Goal: Task Accomplishment & Management: Manage account settings

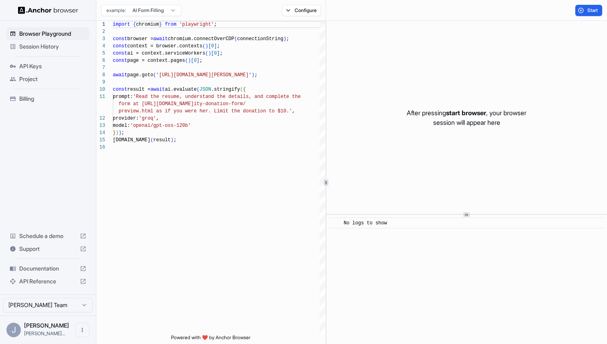
scroll to position [72, 0]
click at [44, 86] on ul "Browser Playground Session History API Keys Project Billing" at bounding box center [47, 66] width 89 height 84
click at [37, 95] on span "Billing" at bounding box center [52, 99] width 67 height 8
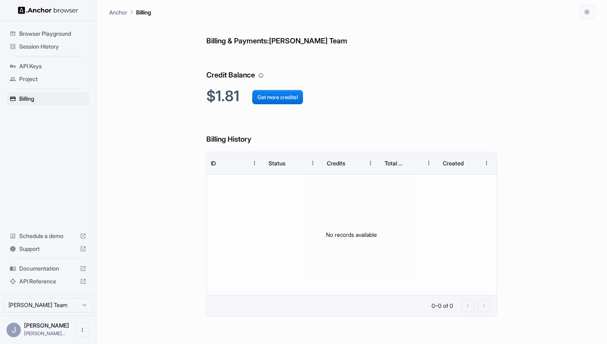
click at [57, 10] on img at bounding box center [48, 10] width 60 height 8
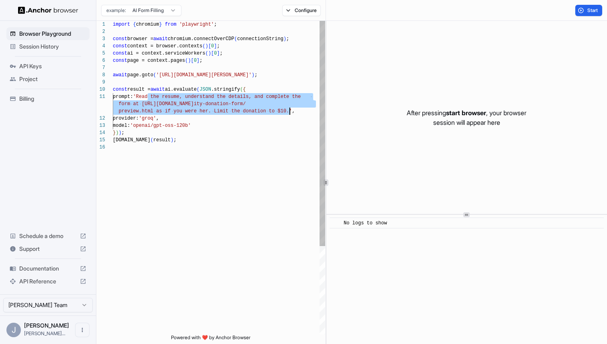
drag, startPoint x: 146, startPoint y: 95, endPoint x: 290, endPoint y: 108, distance: 144.6
click at [290, 108] on div "import { chromium } from 'playwright' ; const browser = await chromium.connectO…" at bounding box center [219, 239] width 212 height 436
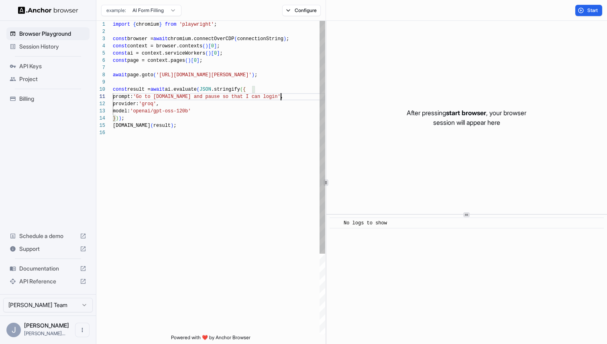
scroll to position [51, 0]
drag, startPoint x: 276, startPoint y: 73, endPoint x: 185, endPoint y: 75, distance: 91.5
click at [185, 75] on div "import { chromium } from 'playwright' ; const browser = await chromium.connectO…" at bounding box center [219, 232] width 212 height 422
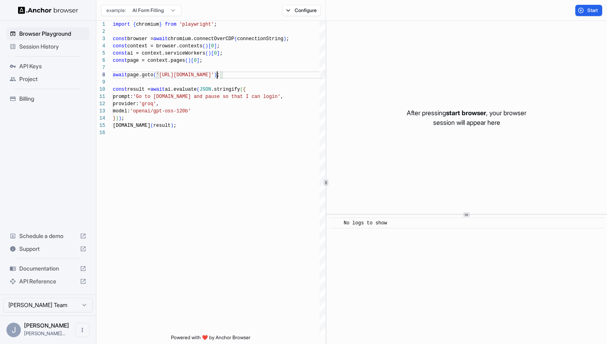
type textarea "**********"
click at [575, 8] on button "Start" at bounding box center [588, 10] width 27 height 11
click at [583, 9] on button "Stop" at bounding box center [588, 10] width 27 height 11
click at [583, 9] on button "Start" at bounding box center [588, 10] width 27 height 11
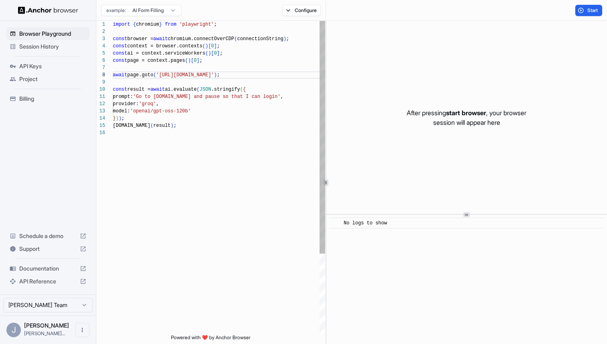
scroll to position [58, 0]
click at [257, 83] on div "import { chromium } from 'playwright' ; const browser = await chromium.connectO…" at bounding box center [219, 232] width 212 height 422
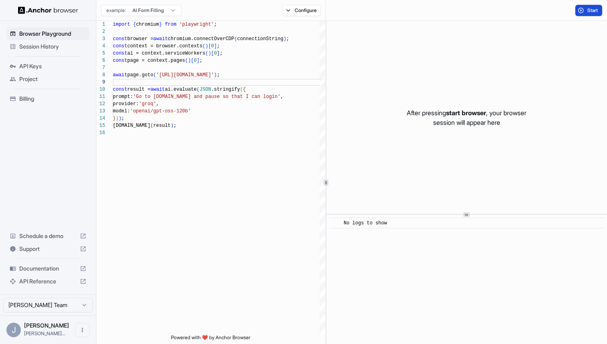
click at [578, 9] on button "Start" at bounding box center [588, 10] width 27 height 11
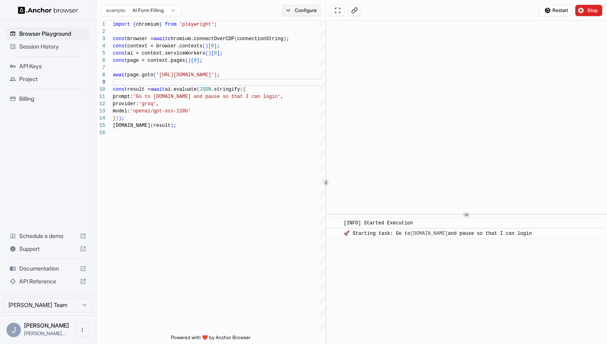
click at [287, 10] on button "Configure" at bounding box center [301, 10] width 39 height 11
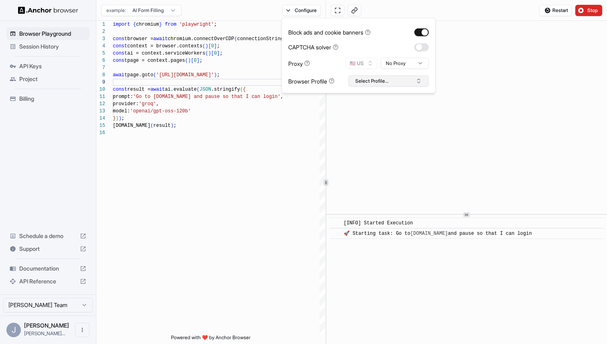
click at [373, 81] on button "Select Profile..." at bounding box center [388, 80] width 80 height 11
click at [395, 67] on html "Browser Playground Session History API Keys Project Billing Schedule a demo Sup…" at bounding box center [303, 172] width 607 height 344
click at [420, 34] on button "button" at bounding box center [421, 32] width 14 height 8
click at [579, 8] on button "Stop" at bounding box center [588, 10] width 27 height 11
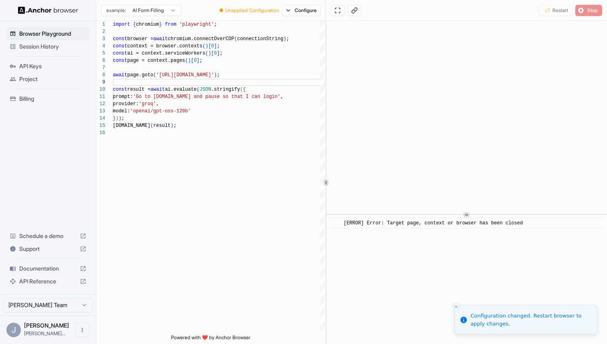
click at [582, 11] on div "Restart Stop" at bounding box center [570, 10] width 63 height 11
click at [546, 11] on div "Restart Stop" at bounding box center [570, 10] width 63 height 11
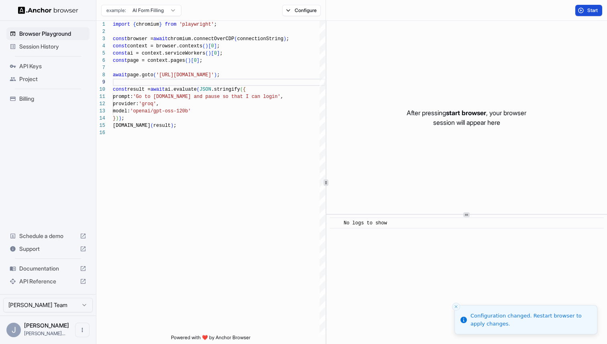
click at [584, 12] on button "Start" at bounding box center [588, 10] width 27 height 11
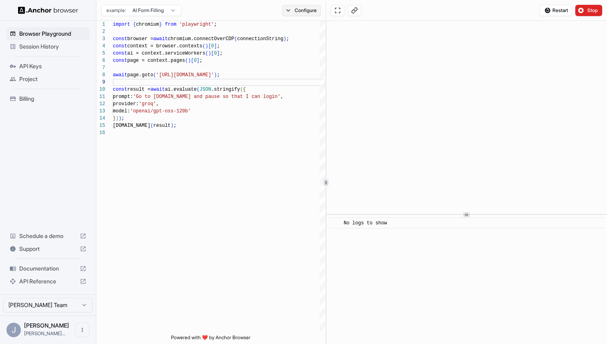
click at [302, 5] on button "Configure" at bounding box center [301, 10] width 39 height 11
click at [489, 16] on div "Restart Stop" at bounding box center [466, 10] width 281 height 21
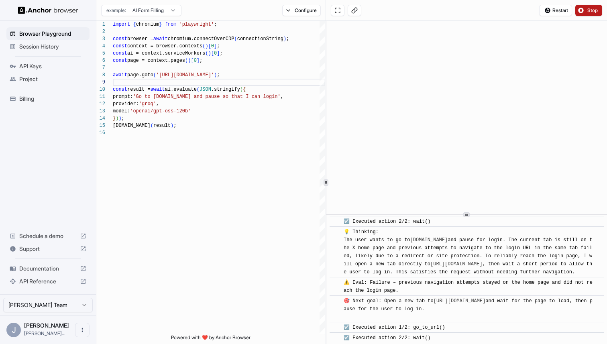
scroll to position [359, 0]
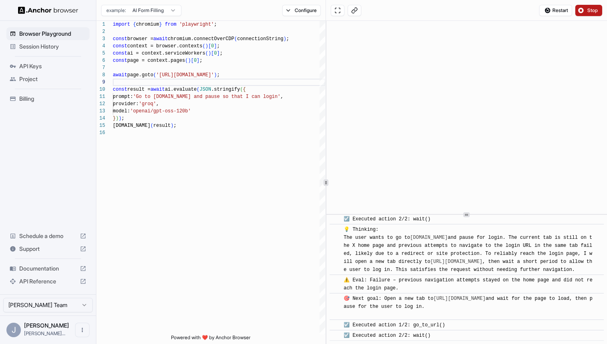
click at [580, 12] on button "Stop" at bounding box center [588, 10] width 27 height 11
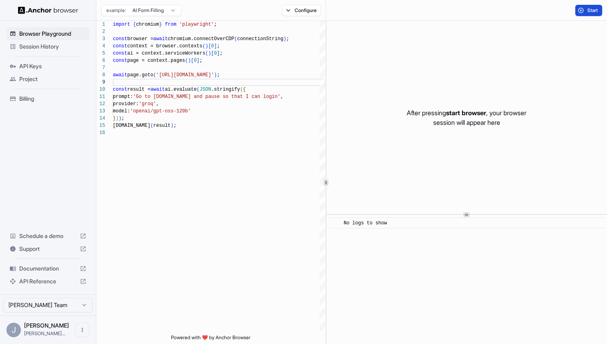
click at [590, 9] on span "Start" at bounding box center [592, 10] width 11 height 6
click at [284, 12] on button "Configure" at bounding box center [301, 10] width 39 height 11
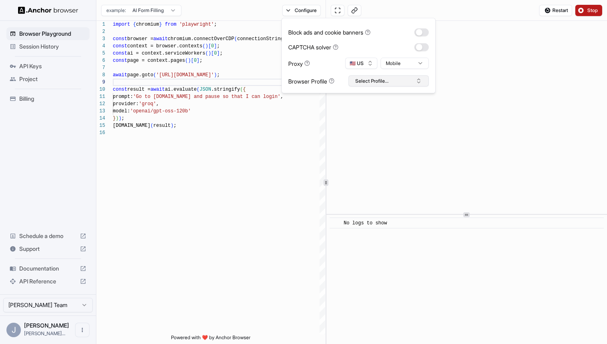
click at [374, 77] on button "Select Profile..." at bounding box center [388, 80] width 80 height 11
type input "*******"
click at [377, 126] on button "Create "twitter"" at bounding box center [388, 123] width 73 height 14
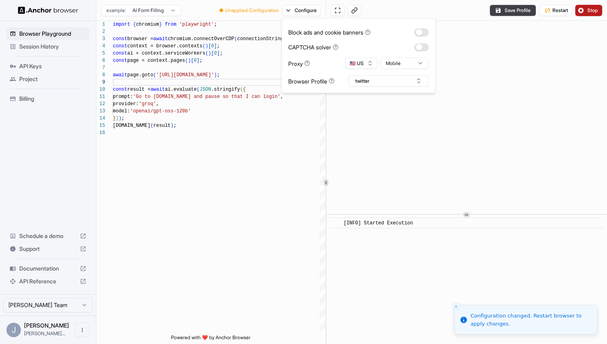
click at [488, 14] on div "Save Profile Restart Stop" at bounding box center [466, 10] width 281 height 21
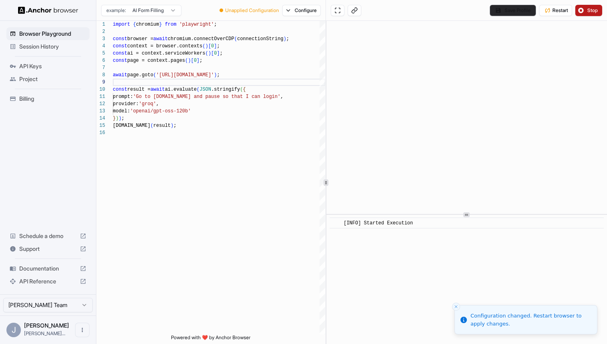
click at [513, 8] on button "Save Profile" at bounding box center [512, 10] width 46 height 11
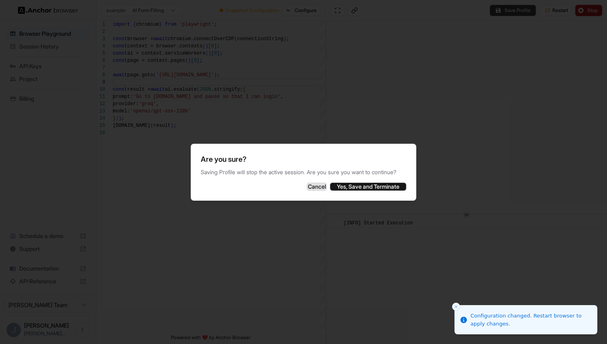
click at [306, 185] on button "Cancel" at bounding box center [316, 187] width 20 height 8
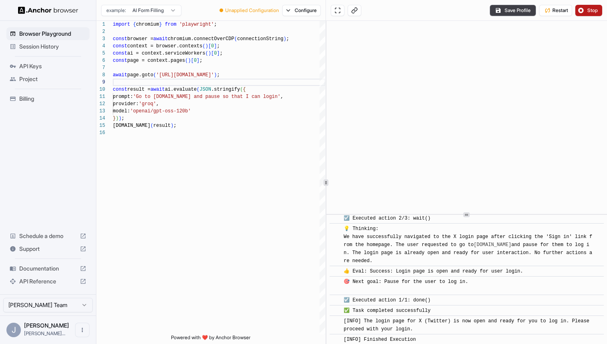
scroll to position [209, 0]
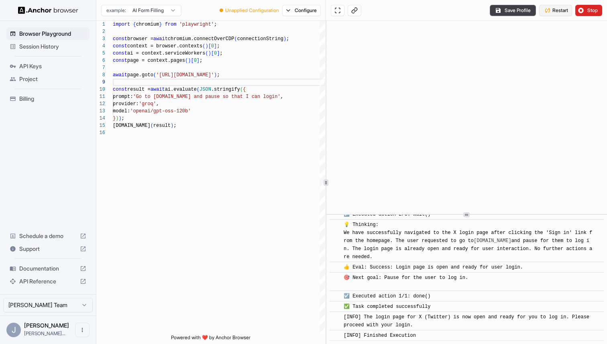
drag, startPoint x: 585, startPoint y: 9, endPoint x: 554, endPoint y: 8, distance: 31.3
click at [554, 8] on div "Save Profile Restart Stop" at bounding box center [545, 10] width 112 height 11
click at [554, 8] on span "Restart" at bounding box center [560, 10] width 16 height 6
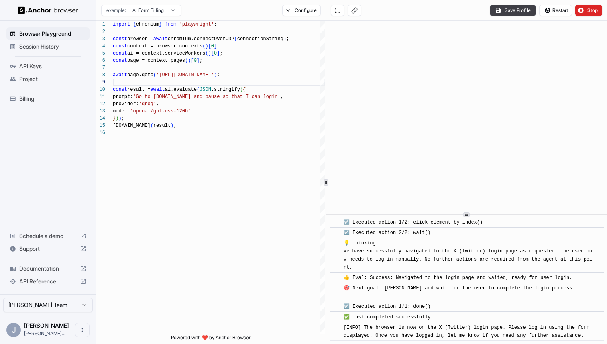
scroll to position [183, 0]
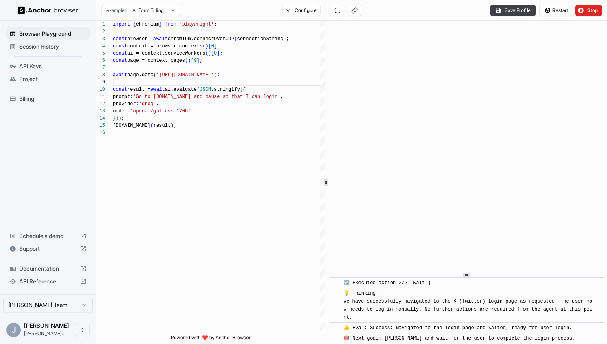
click at [466, 273] on icon at bounding box center [466, 275] width 4 height 4
click at [517, 13] on button "Save Profile" at bounding box center [512, 10] width 46 height 11
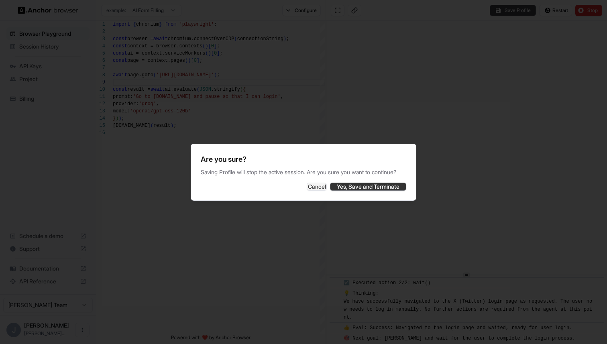
click at [349, 190] on button "Yes, Save and Terminate" at bounding box center [368, 187] width 76 height 8
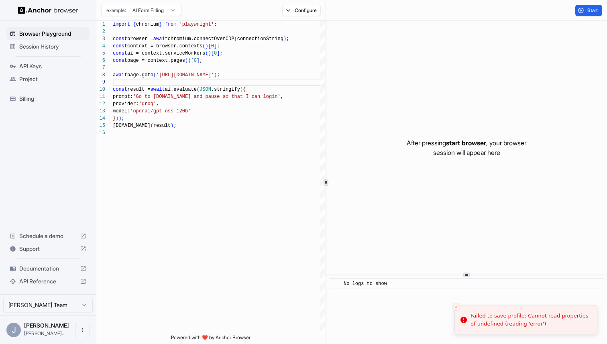
scroll to position [0, 0]
click at [283, 10] on button "Configure" at bounding box center [301, 10] width 39 height 11
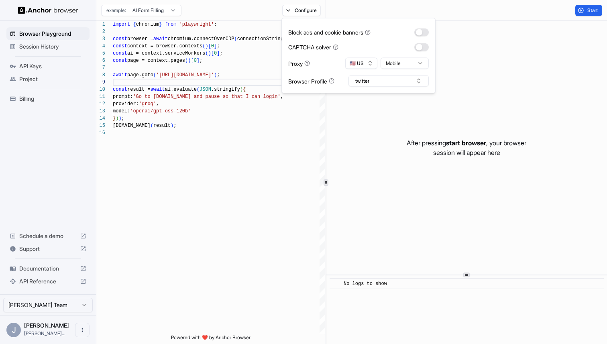
click at [435, 106] on div "After pressing start browser , your browser session will appear here" at bounding box center [466, 148] width 280 height 254
click at [591, 13] on button "Start" at bounding box center [588, 10] width 27 height 11
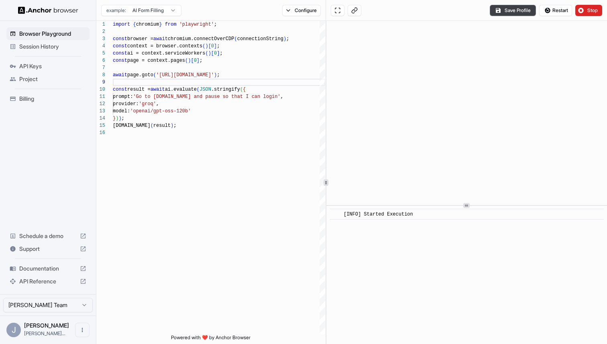
click at [467, 203] on icon at bounding box center [466, 205] width 4 height 4
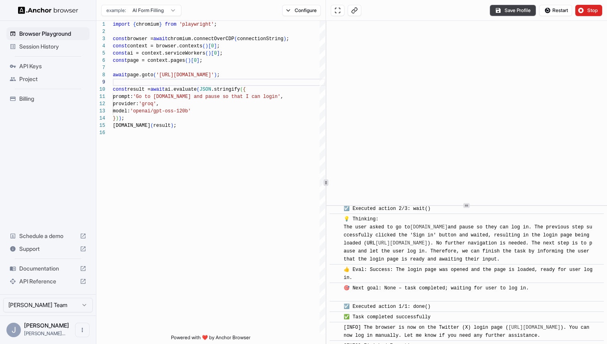
scroll to position [127, 0]
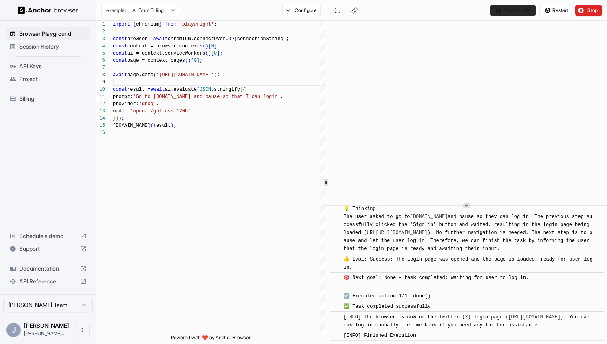
click at [517, 12] on button "Save Profile" at bounding box center [512, 10] width 46 height 11
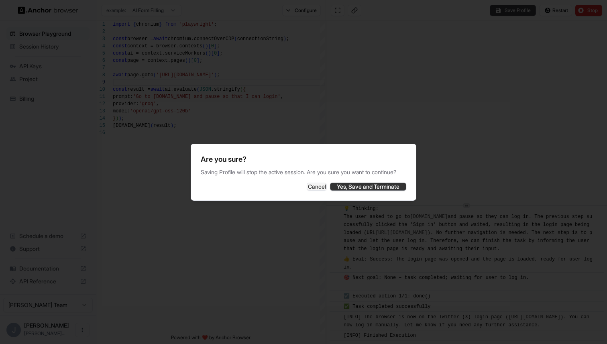
click at [385, 191] on button "Yes, Save and Terminate" at bounding box center [368, 187] width 76 height 8
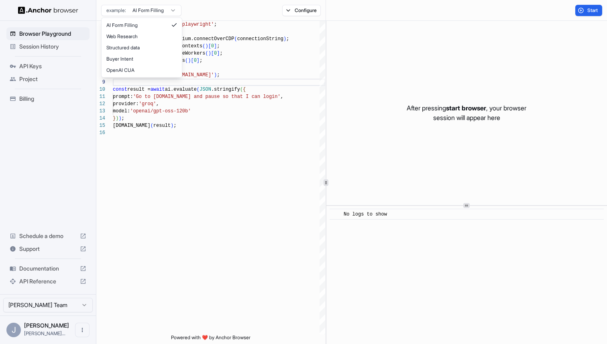
click at [163, 12] on html "Browser Playground Session History API Keys Project Billing Schedule a demo Sup…" at bounding box center [303, 172] width 607 height 344
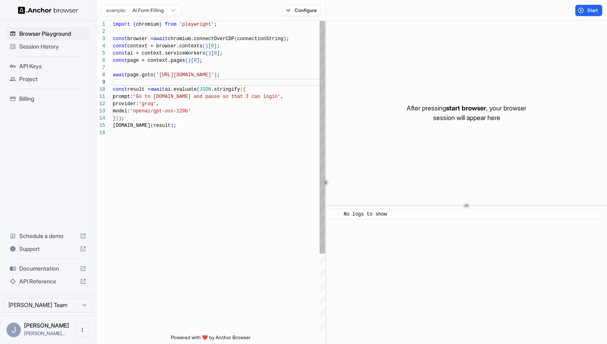
click at [193, 123] on html "Browser Playground Session History API Keys Project Billing Schedule a demo Sup…" at bounding box center [303, 172] width 607 height 344
click at [47, 107] on ul "Browser Playground Session History API Keys Project Billing" at bounding box center [47, 66] width 89 height 84
click at [47, 101] on span "Billing" at bounding box center [52, 99] width 67 height 8
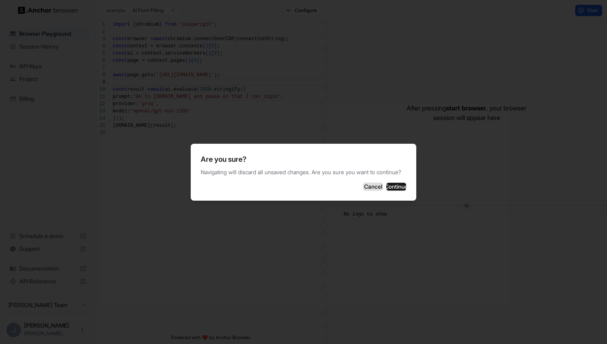
click at [363, 191] on button "Cancel" at bounding box center [373, 187] width 20 height 8
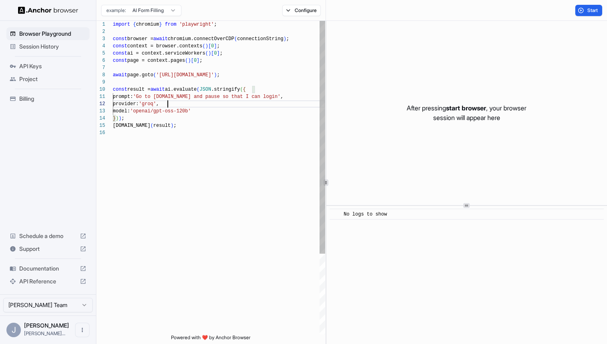
scroll to position [7, 0]
click at [189, 107] on div "import { chromium } from 'playwright' ; const browser = await chromium.connectO…" at bounding box center [219, 232] width 212 height 422
type textarea "**********"
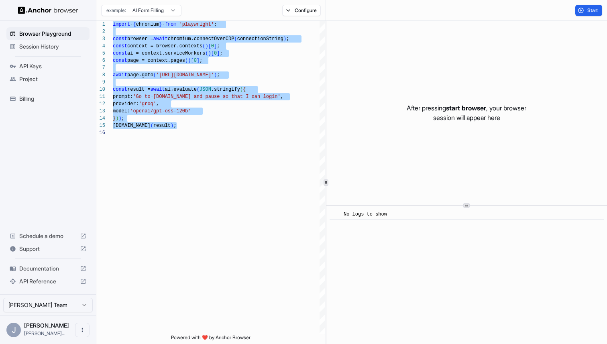
click at [25, 97] on span "Billing" at bounding box center [52, 99] width 67 height 8
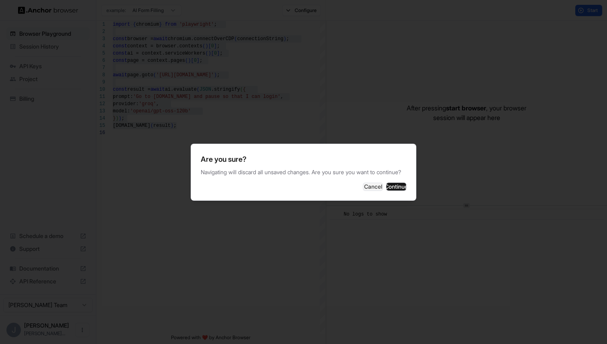
click at [401, 199] on div "Are you sure? Navigating will discard all unsaved changes. Are you sure you wan…" at bounding box center [303, 172] width 225 height 57
click at [395, 191] on button "Continue" at bounding box center [396, 187] width 20 height 8
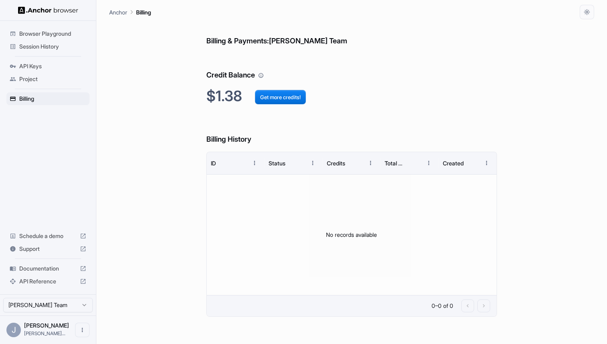
click at [63, 47] on span "Session History" at bounding box center [52, 47] width 67 height 8
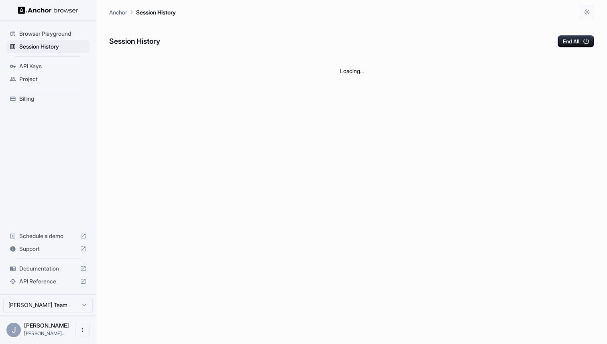
click at [71, 38] on div "Browser Playground" at bounding box center [47, 33] width 83 height 13
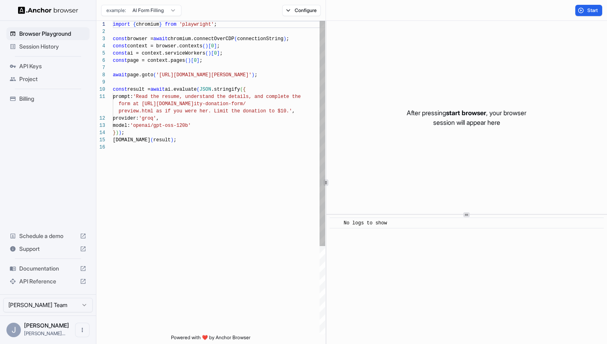
scroll to position [51, 0]
drag, startPoint x: 185, startPoint y: 75, endPoint x: 274, endPoint y: 77, distance: 88.7
click at [274, 77] on div "import { chromium } from 'playwright' ; const browser = await chromium.connectO…" at bounding box center [219, 239] width 212 height 436
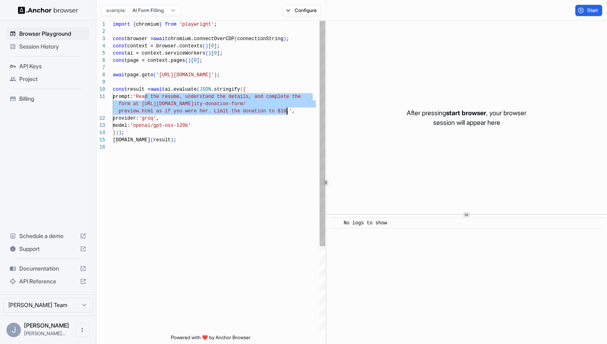
drag, startPoint x: 144, startPoint y: 96, endPoint x: 288, endPoint y: 111, distance: 144.7
click at [288, 111] on div "import { chromium } from 'playwright' ; const browser = await chromium.connectO…" at bounding box center [219, 239] width 212 height 436
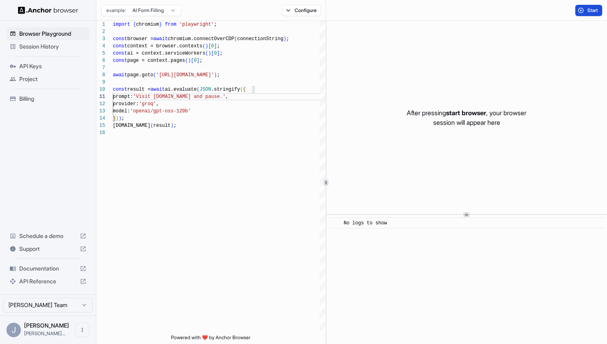
click at [585, 13] on button "Start" at bounding box center [588, 10] width 27 height 11
click at [296, 12] on div "Configure" at bounding box center [301, 10] width 49 height 11
click at [296, 12] on button "Configure" at bounding box center [301, 10] width 39 height 11
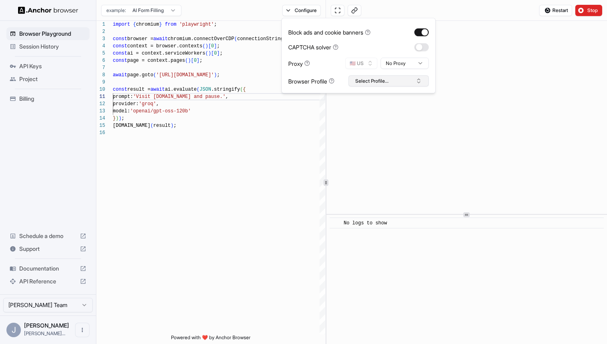
click at [382, 81] on button "Select Profile..." at bounding box center [388, 80] width 80 height 11
click at [376, 107] on div "twitter" at bounding box center [388, 110] width 76 height 11
click at [594, 8] on span "Stop" at bounding box center [592, 10] width 11 height 6
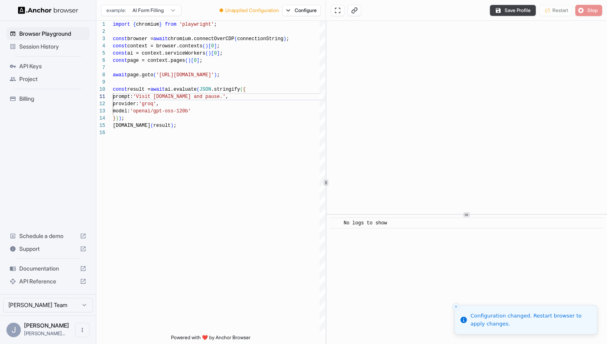
click at [585, 9] on div "Save Profile Restart Stop" at bounding box center [545, 10] width 112 height 11
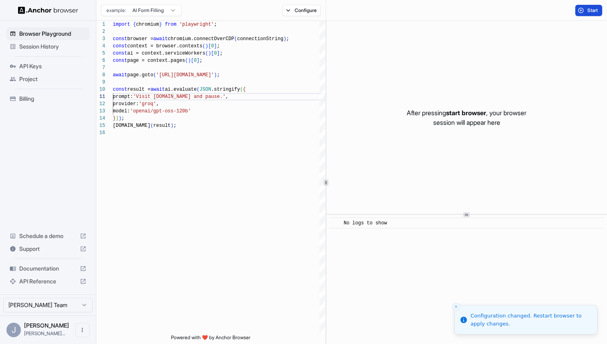
click at [591, 12] on span "Start" at bounding box center [592, 10] width 11 height 6
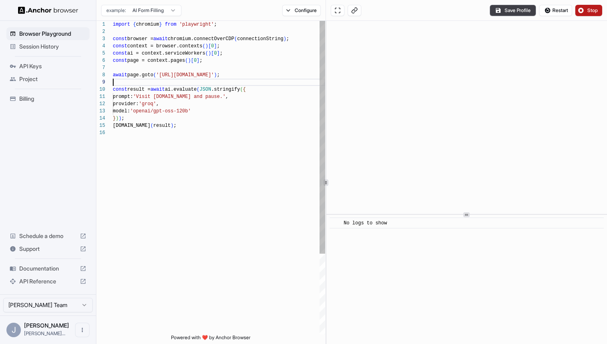
click at [187, 79] on div "import { chromium } from 'playwright' ; const browser = await chromium.connectO…" at bounding box center [219, 232] width 212 height 422
click at [187, 73] on div "import { chromium } from 'playwright' ; const browser = await chromium.connectO…" at bounding box center [219, 232] width 212 height 422
click at [173, 88] on div "import { chromium } from 'playwright' ; const browser = await chromium.connectO…" at bounding box center [219, 232] width 212 height 422
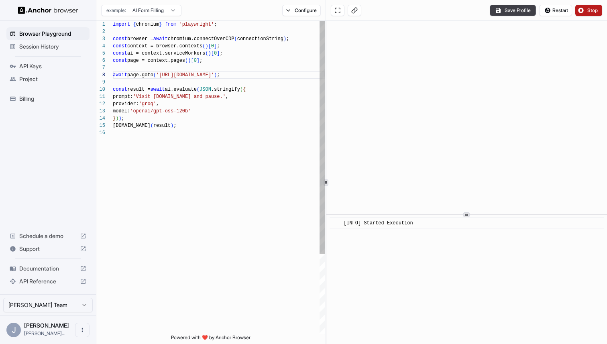
click at [217, 91] on div "import { chromium } from 'playwright' ; const browser = await chromium.connectO…" at bounding box center [219, 232] width 212 height 422
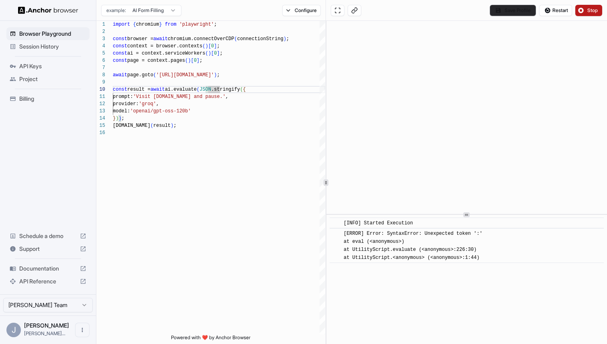
click at [514, 13] on button "Save Profile" at bounding box center [512, 10] width 46 height 11
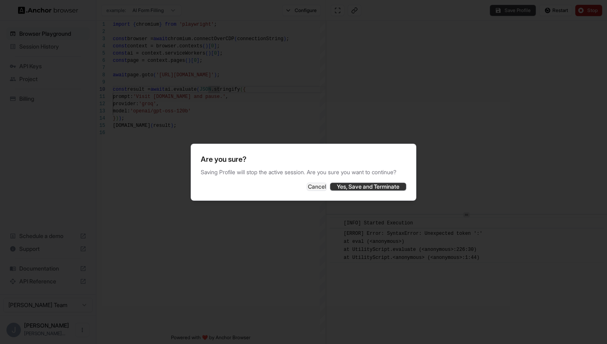
click at [355, 191] on button "Yes, Save and Terminate" at bounding box center [368, 187] width 76 height 8
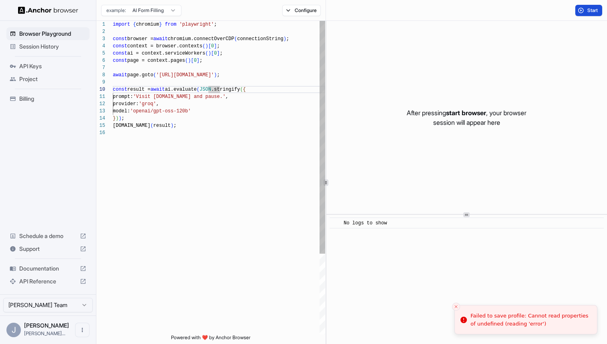
type textarea "**********"
click at [242, 119] on div "import { chromium } from 'playwright' ; const browser = await chromium.connectO…" at bounding box center [219, 232] width 212 height 422
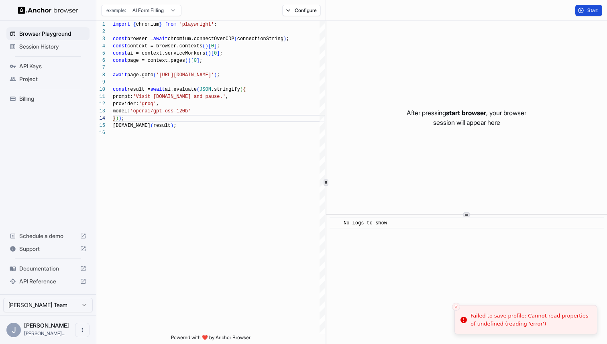
click at [38, 97] on span "Billing" at bounding box center [52, 99] width 67 height 8
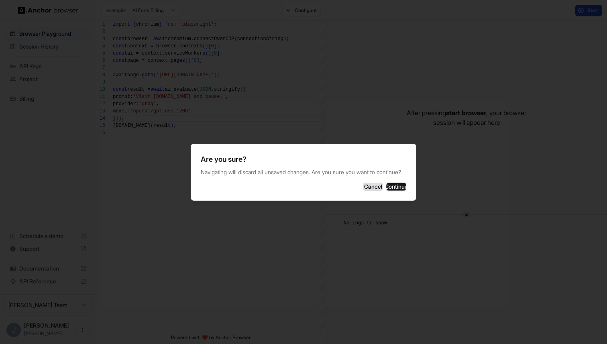
click at [363, 191] on button "Cancel" at bounding box center [373, 187] width 20 height 8
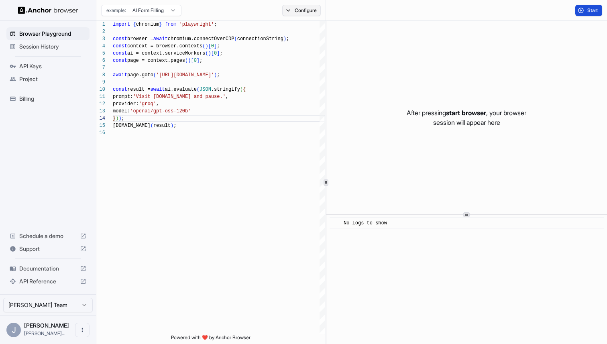
click at [302, 11] on button "Configure" at bounding box center [301, 10] width 39 height 11
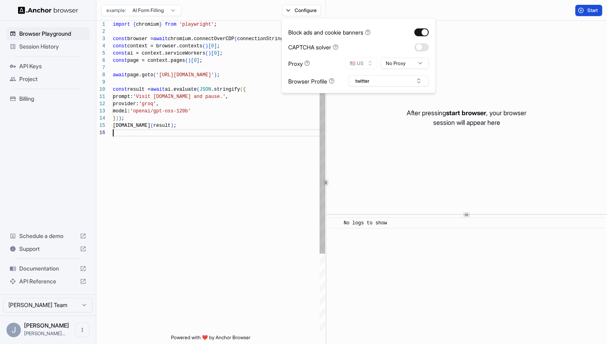
scroll to position [36, 0]
click at [273, 233] on div "import { chromium } from 'playwright' ; const browser = await chromium.connectO…" at bounding box center [219, 232] width 212 height 422
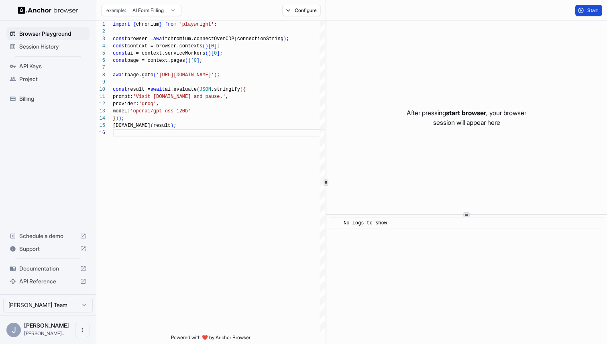
click at [44, 66] on span "API Keys" at bounding box center [52, 66] width 67 height 8
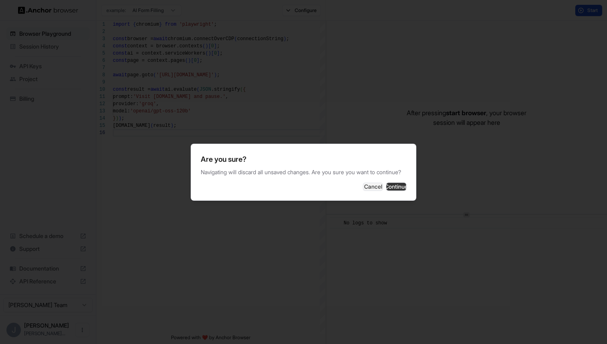
click at [386, 184] on button "Continue" at bounding box center [396, 187] width 20 height 8
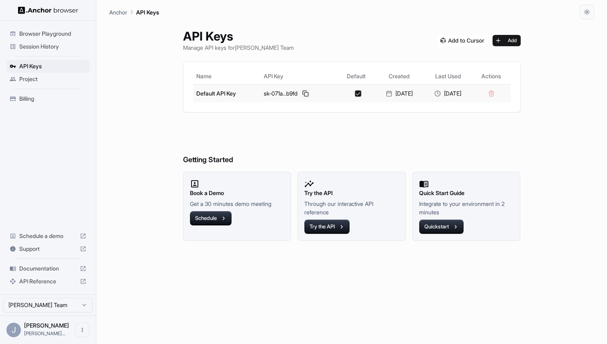
click at [301, 94] on button at bounding box center [305, 94] width 10 height 10
click at [512, 40] on button "Add" at bounding box center [506, 40] width 28 height 11
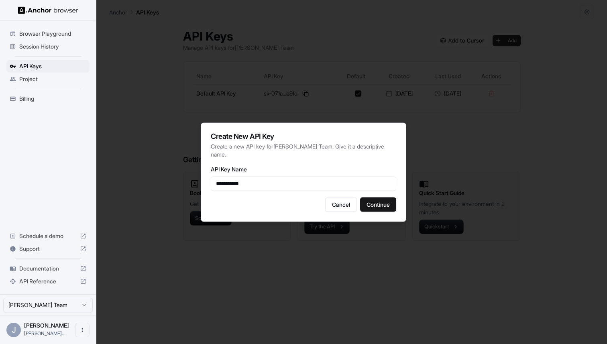
type input "**********"
click at [379, 203] on button "Continue" at bounding box center [378, 204] width 36 height 14
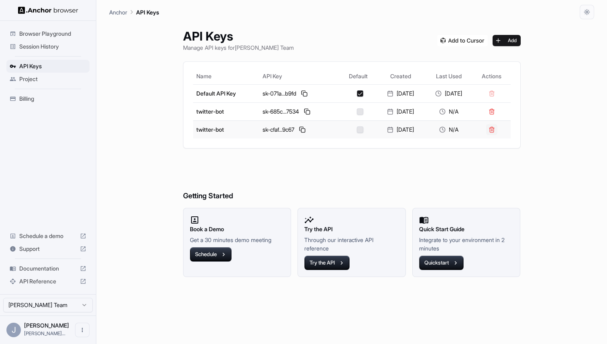
click at [497, 130] on button at bounding box center [491, 129] width 11 height 11
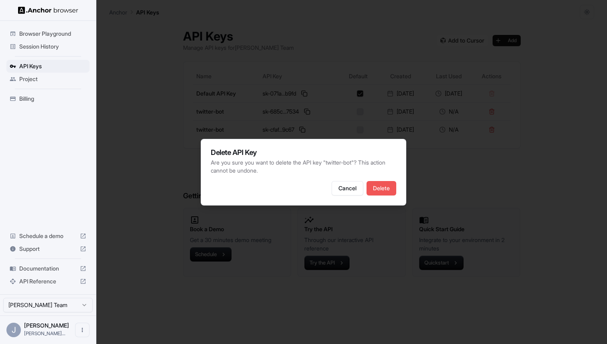
click at [381, 183] on button "Delete" at bounding box center [381, 188] width 30 height 14
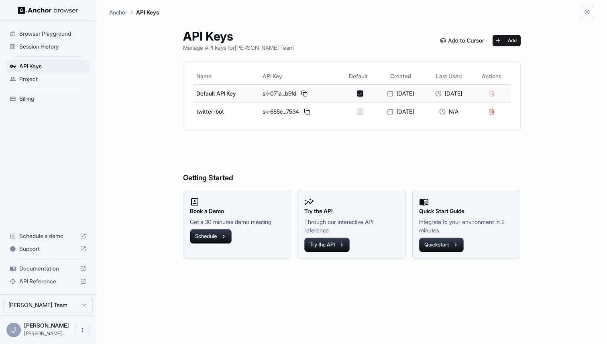
click at [357, 93] on button "button" at bounding box center [360, 93] width 6 height 6
click at [357, 109] on button "button" at bounding box center [360, 111] width 6 height 6
click at [302, 112] on button at bounding box center [307, 112] width 10 height 10
click at [55, 49] on span "Session History" at bounding box center [52, 47] width 67 height 8
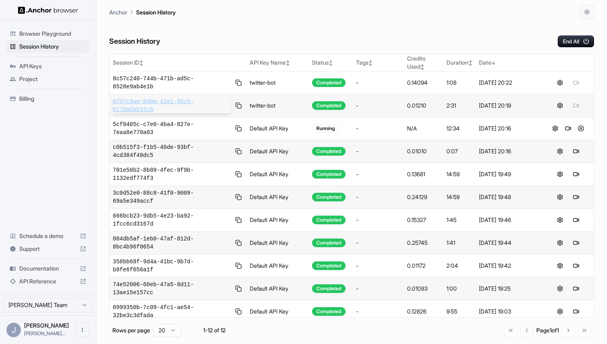
click at [176, 100] on span "6707c9ae-840a-41e1-99c9-6170a5bb31cb" at bounding box center [172, 105] width 118 height 16
